Goal: Task Accomplishment & Management: Complete application form

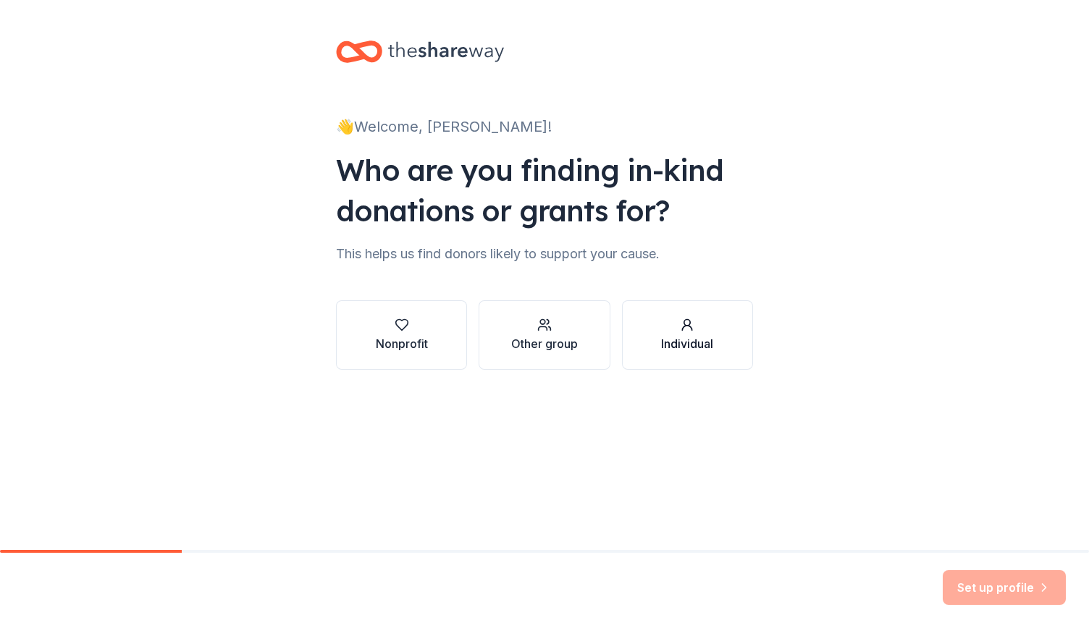
click at [698, 330] on div "button" at bounding box center [687, 325] width 52 height 14
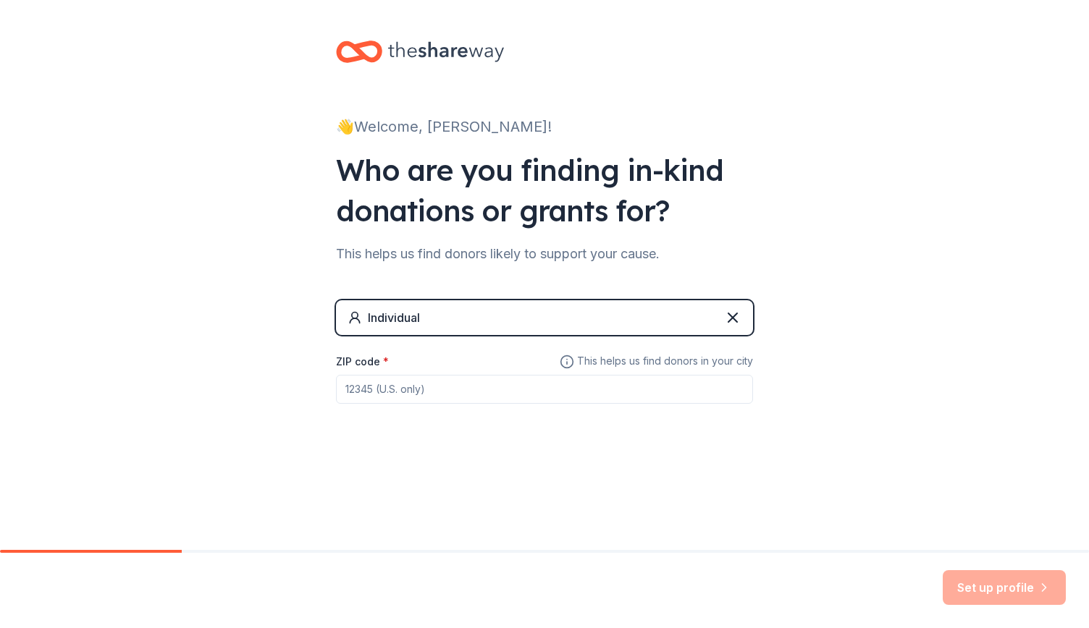
click at [605, 393] on input "ZIP code *" at bounding box center [544, 389] width 417 height 29
type input "77004"
click at [973, 593] on button "Set up profile" at bounding box center [1003, 587] width 123 height 35
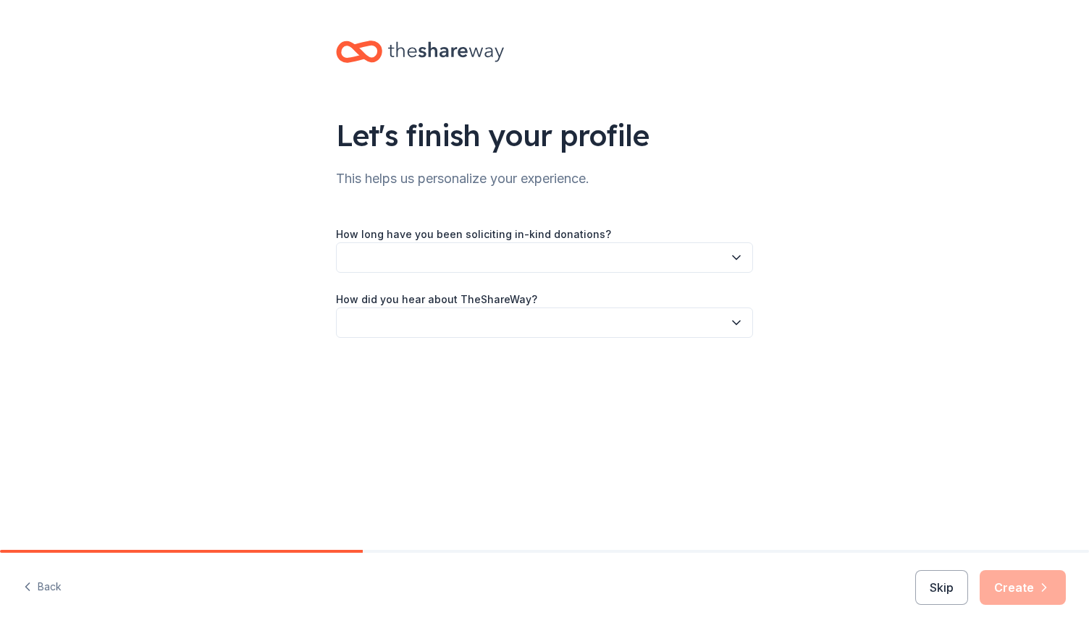
click at [413, 258] on button "button" at bounding box center [544, 257] width 417 height 30
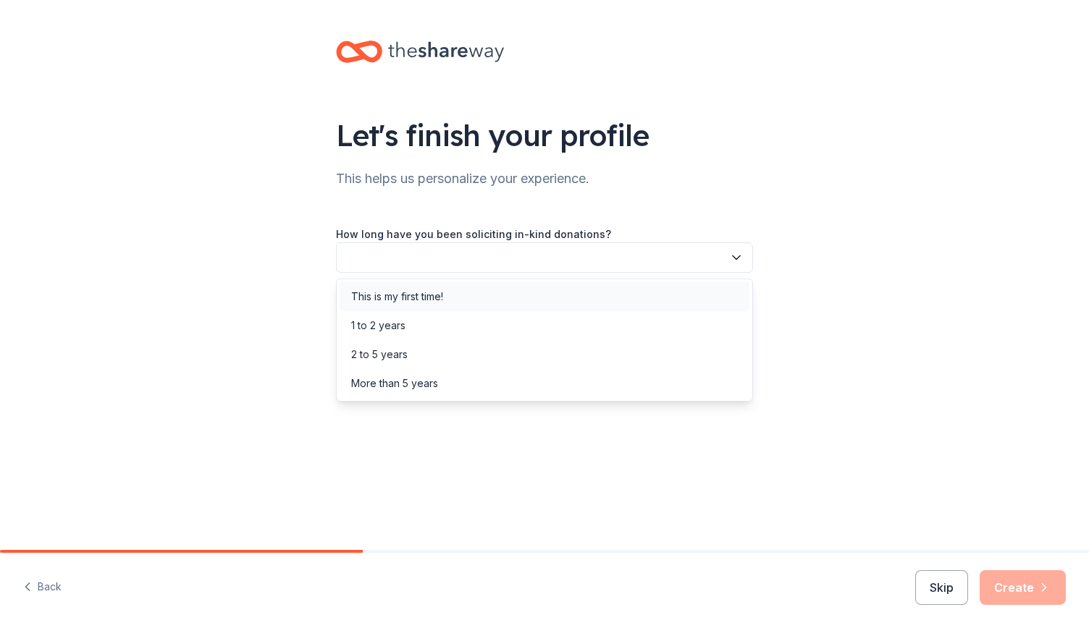
click at [367, 300] on div "This is my first time!" at bounding box center [397, 296] width 92 height 17
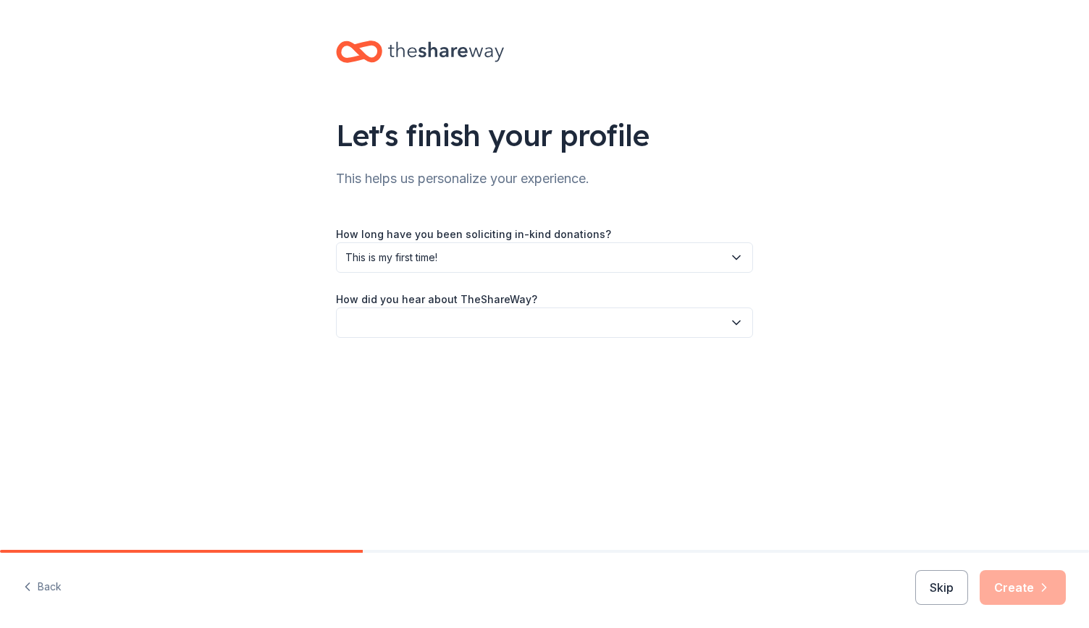
click at [382, 322] on button "button" at bounding box center [544, 323] width 417 height 30
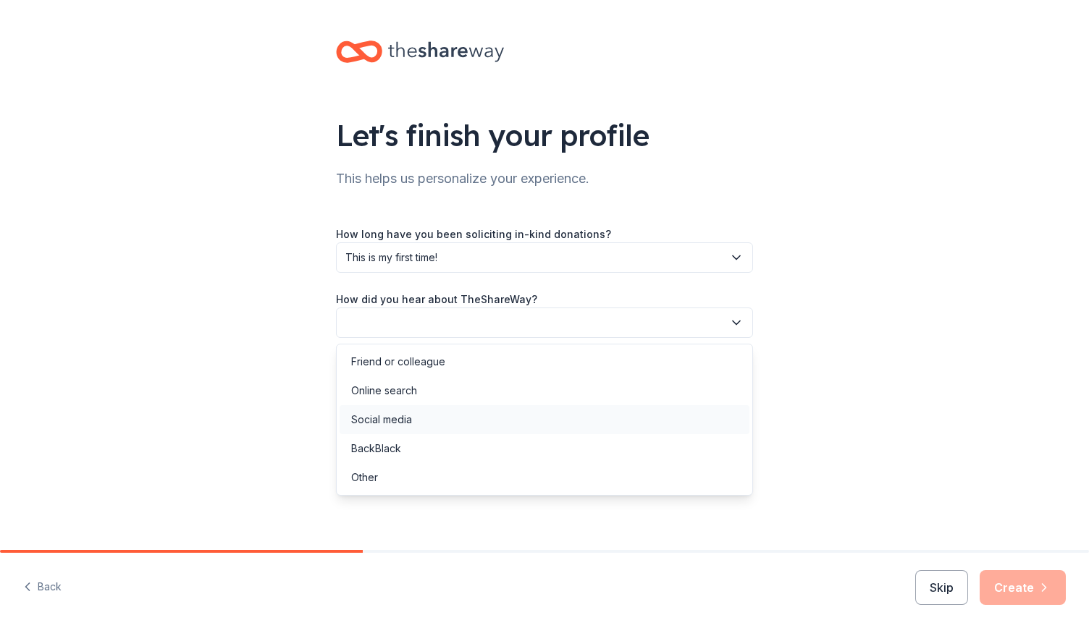
click at [363, 421] on div "Social media" at bounding box center [381, 419] width 61 height 17
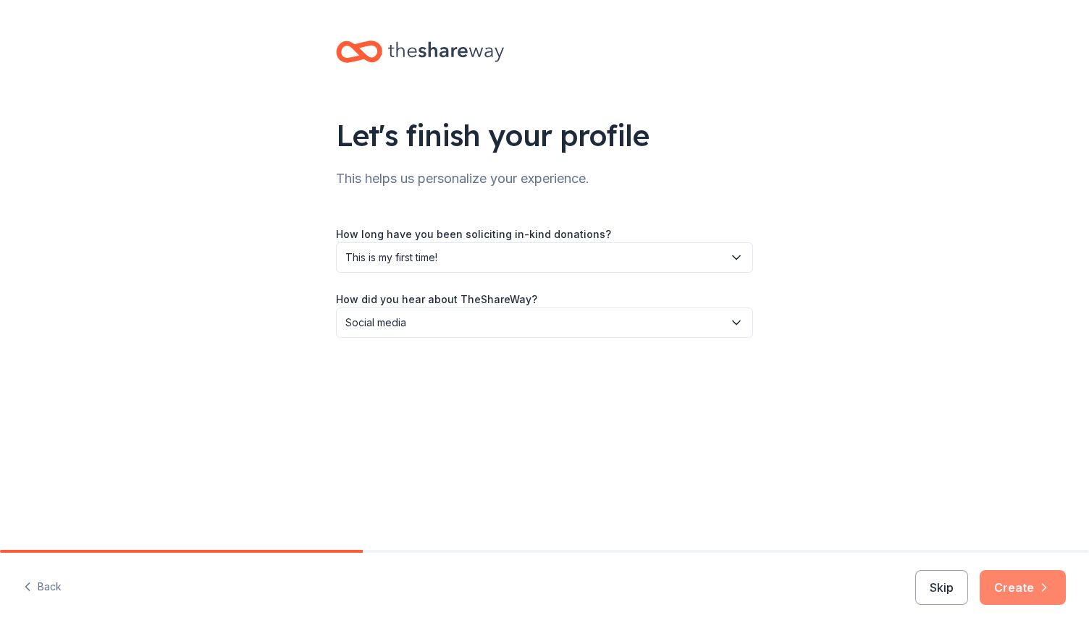
click at [1013, 593] on button "Create" at bounding box center [1022, 587] width 86 height 35
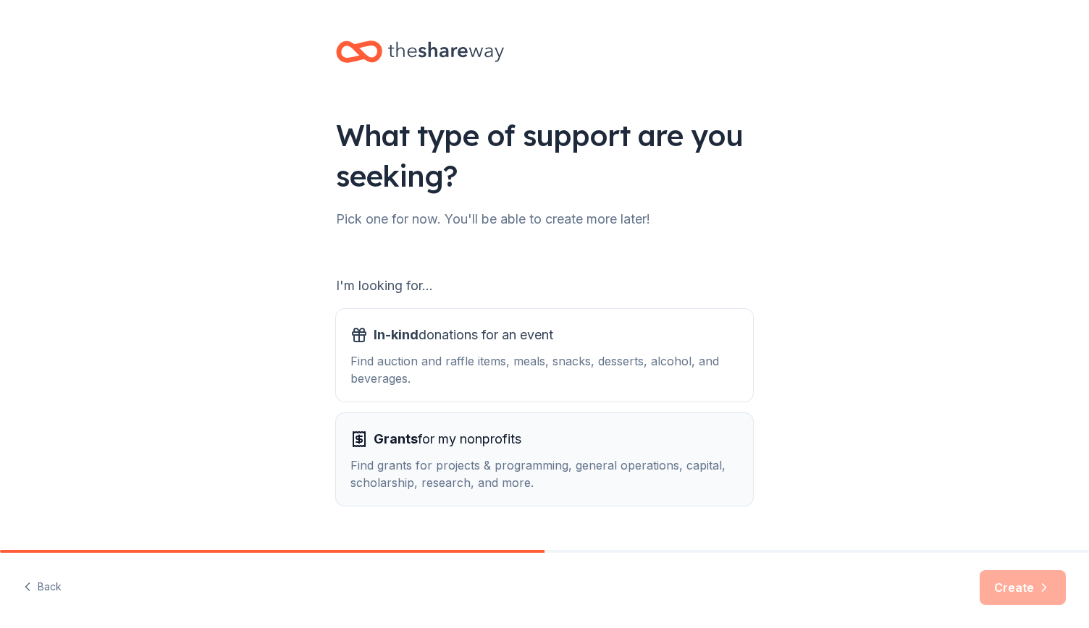
click at [627, 437] on div "Grants for my nonprofits" at bounding box center [544, 439] width 388 height 23
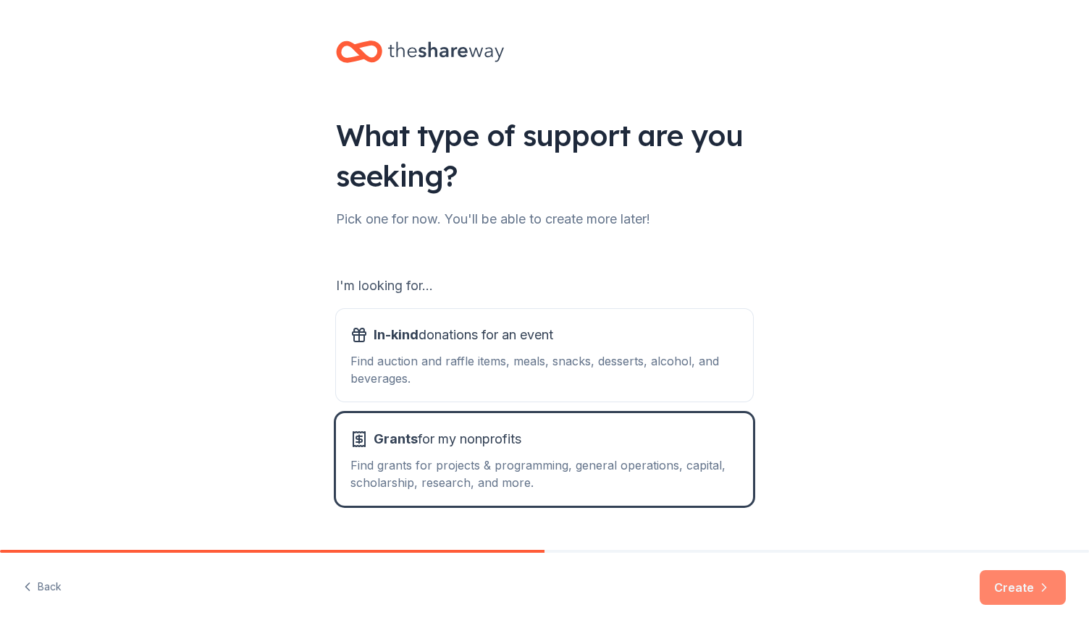
click at [1017, 585] on button "Create" at bounding box center [1022, 587] width 86 height 35
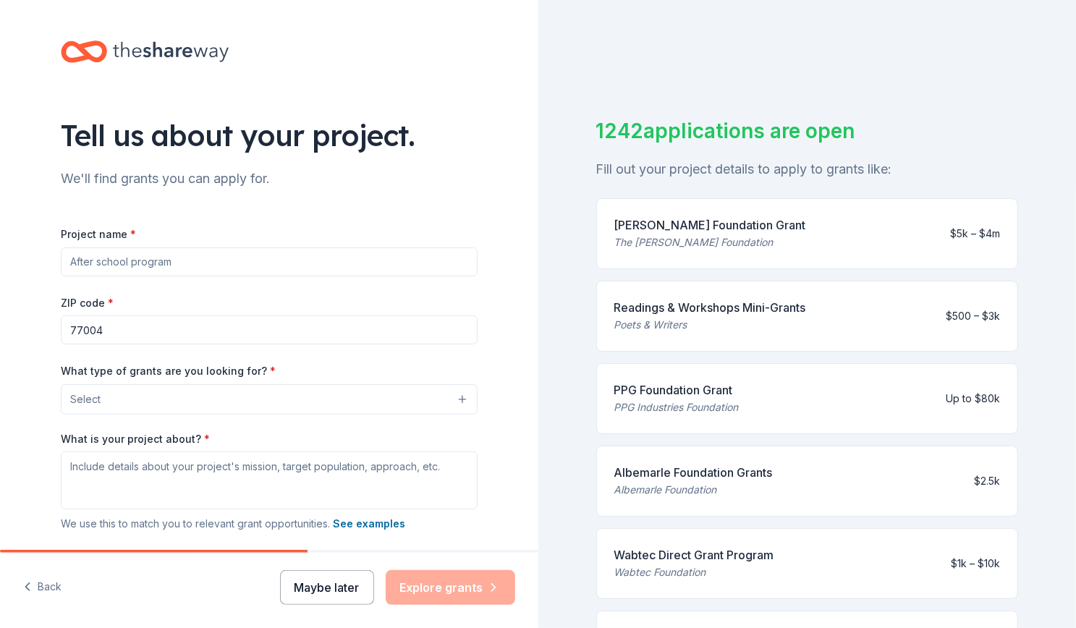
click at [314, 592] on button "Maybe later" at bounding box center [327, 587] width 94 height 35
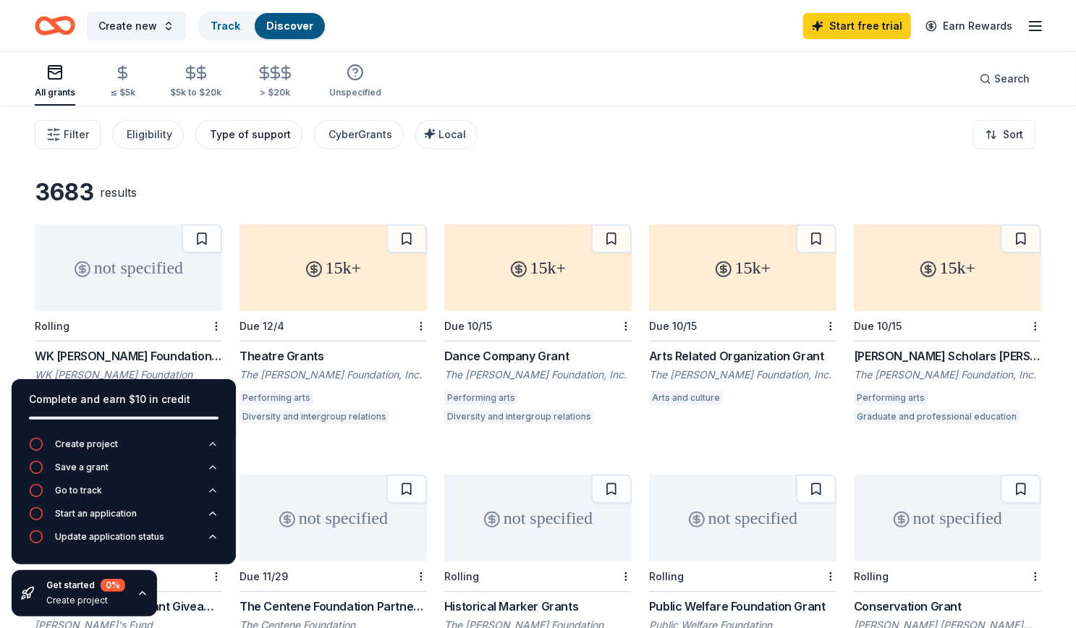
click at [258, 143] on button "Type of support" at bounding box center [248, 134] width 107 height 29
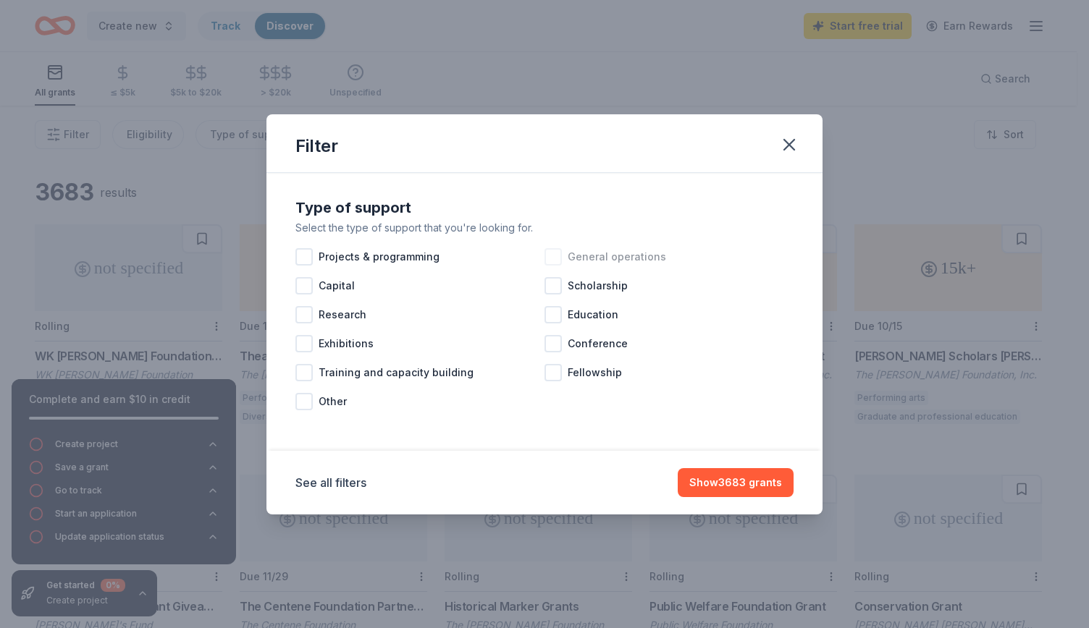
click at [557, 251] on div at bounding box center [552, 256] width 17 height 17
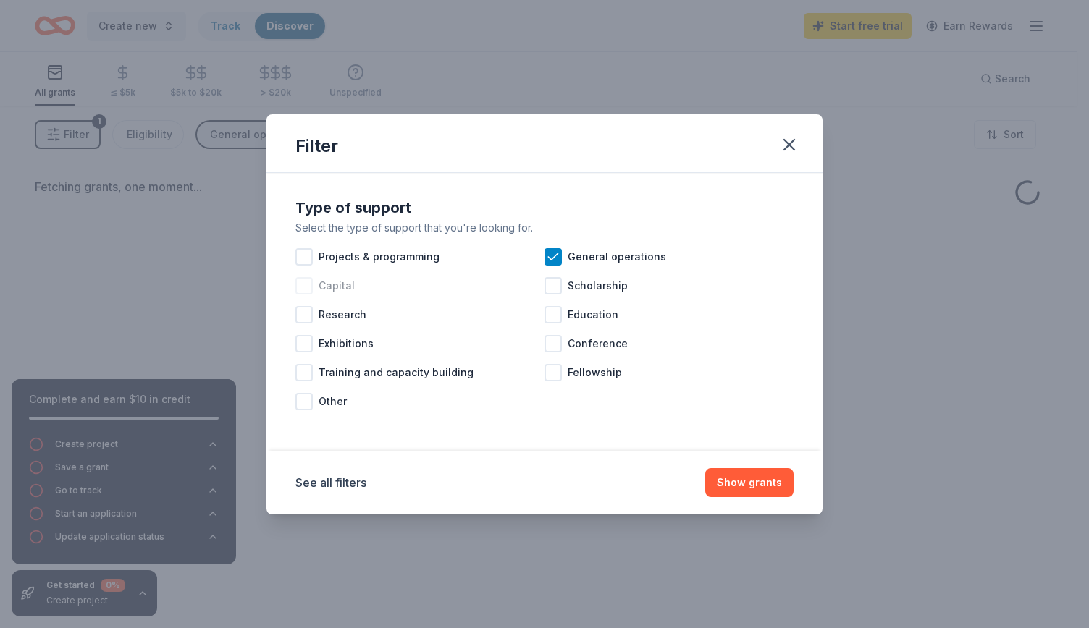
click at [320, 282] on span "Capital" at bounding box center [336, 285] width 36 height 17
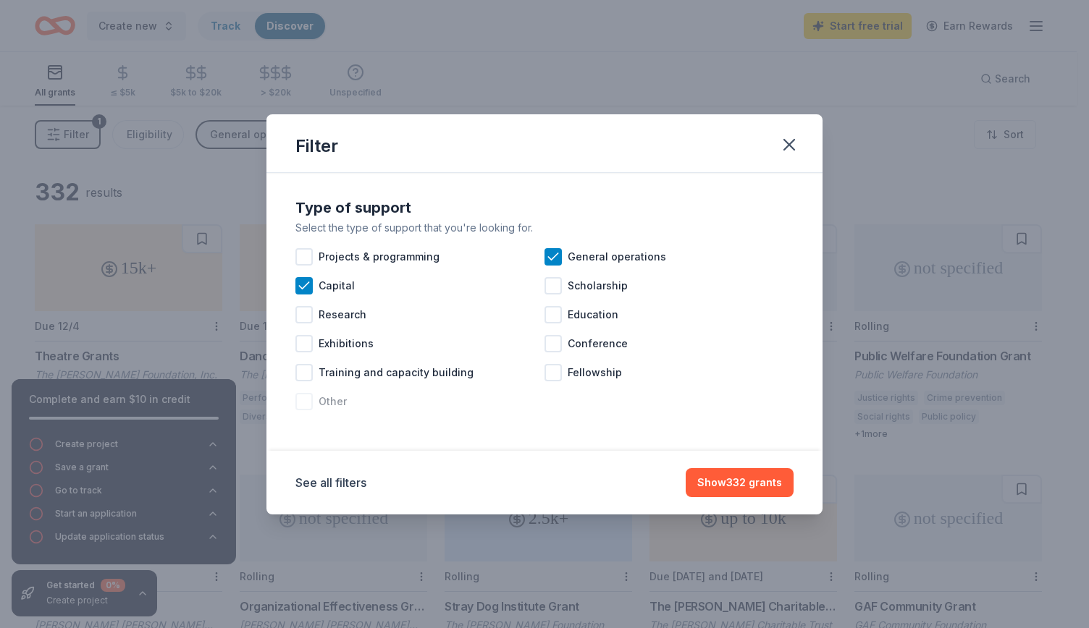
click at [329, 399] on span "Other" at bounding box center [332, 401] width 28 height 17
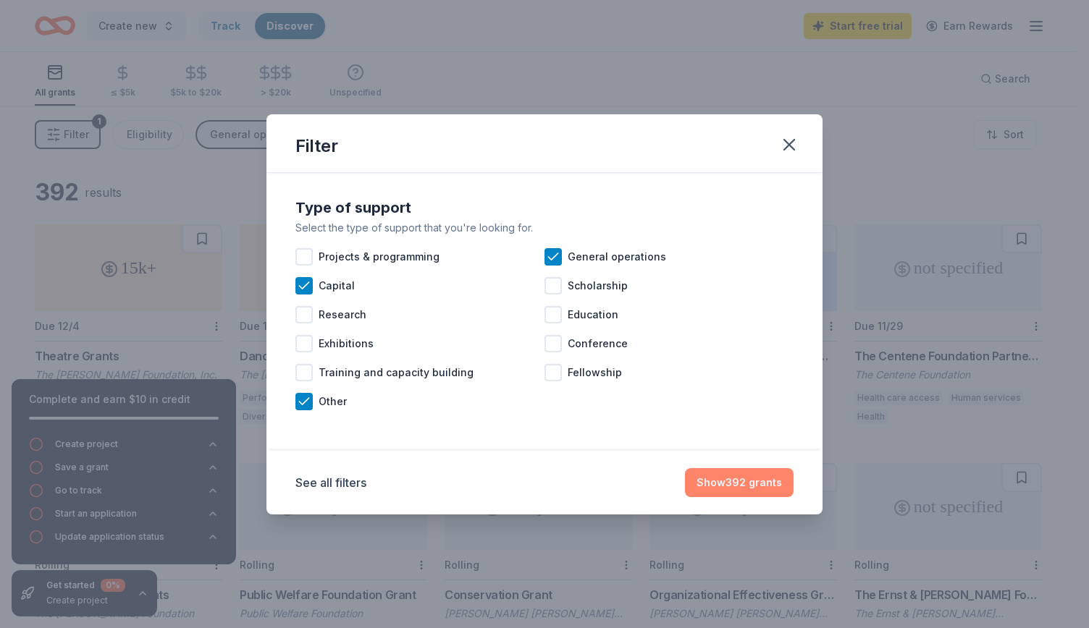
click at [777, 483] on button "Show 392 grants" at bounding box center [739, 482] width 109 height 29
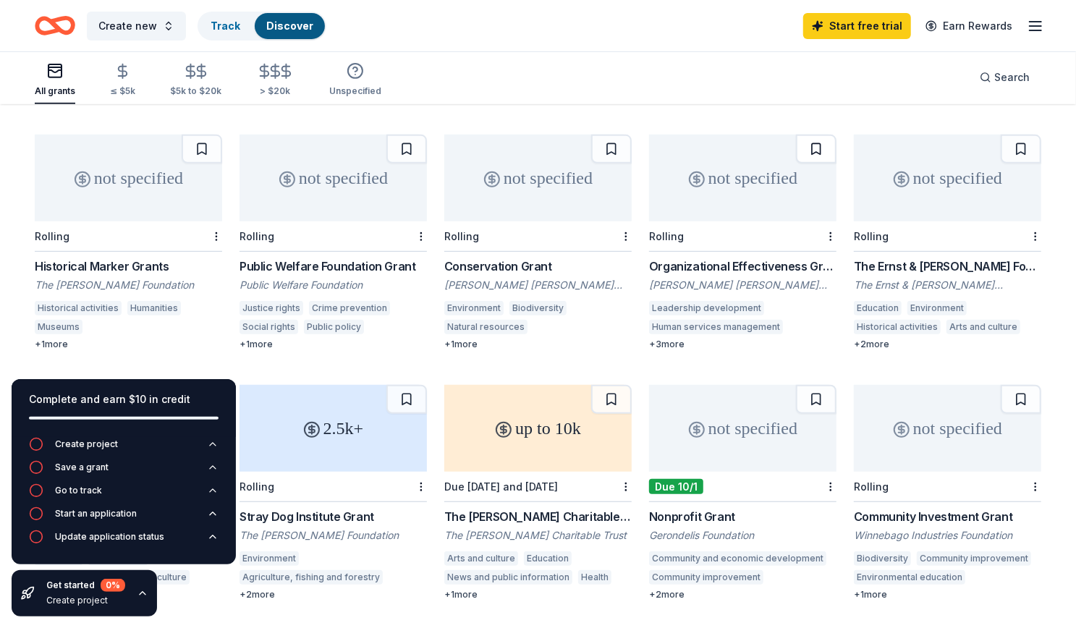
scroll to position [329, 0]
